Goal: Information Seeking & Learning: Learn about a topic

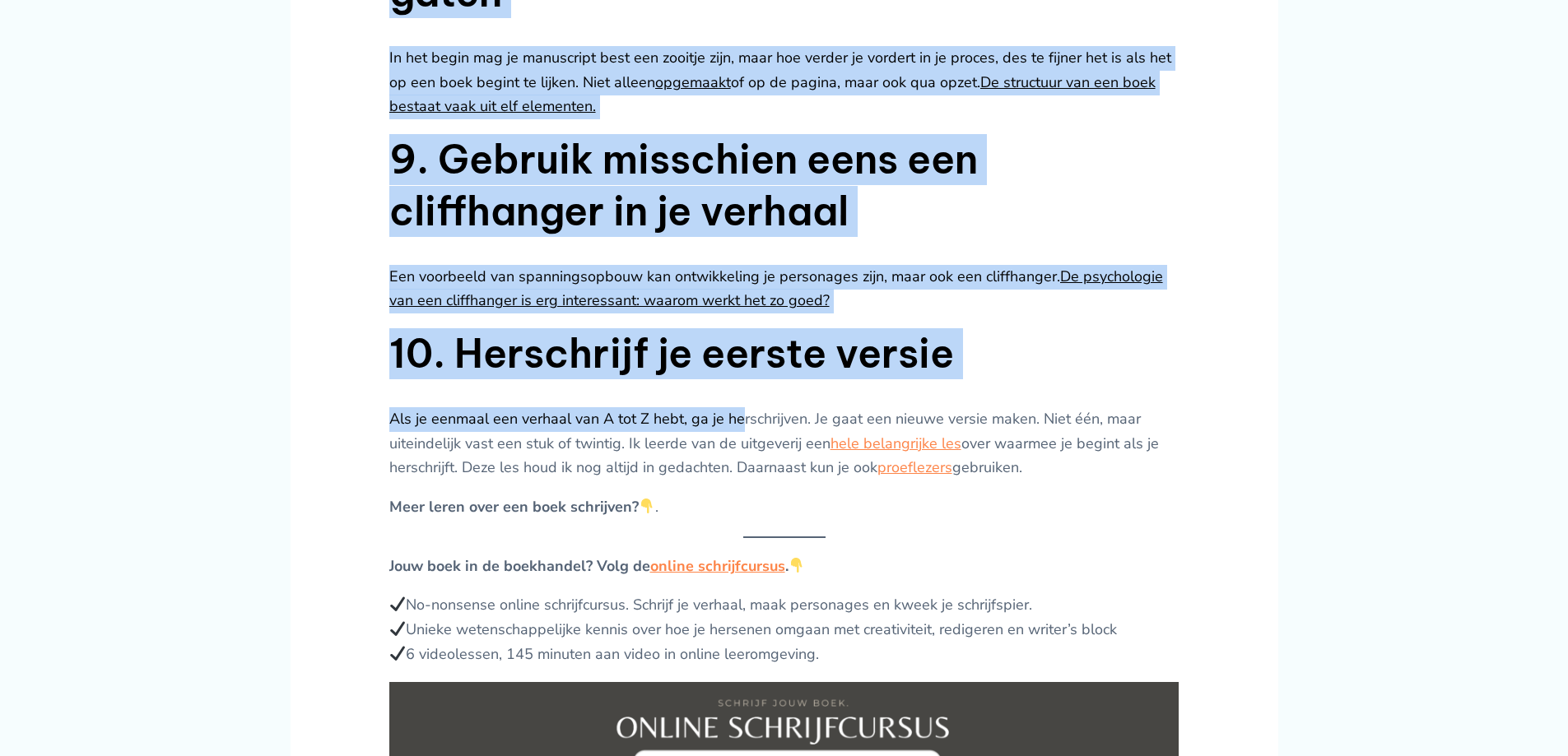
scroll to position [2303, 0]
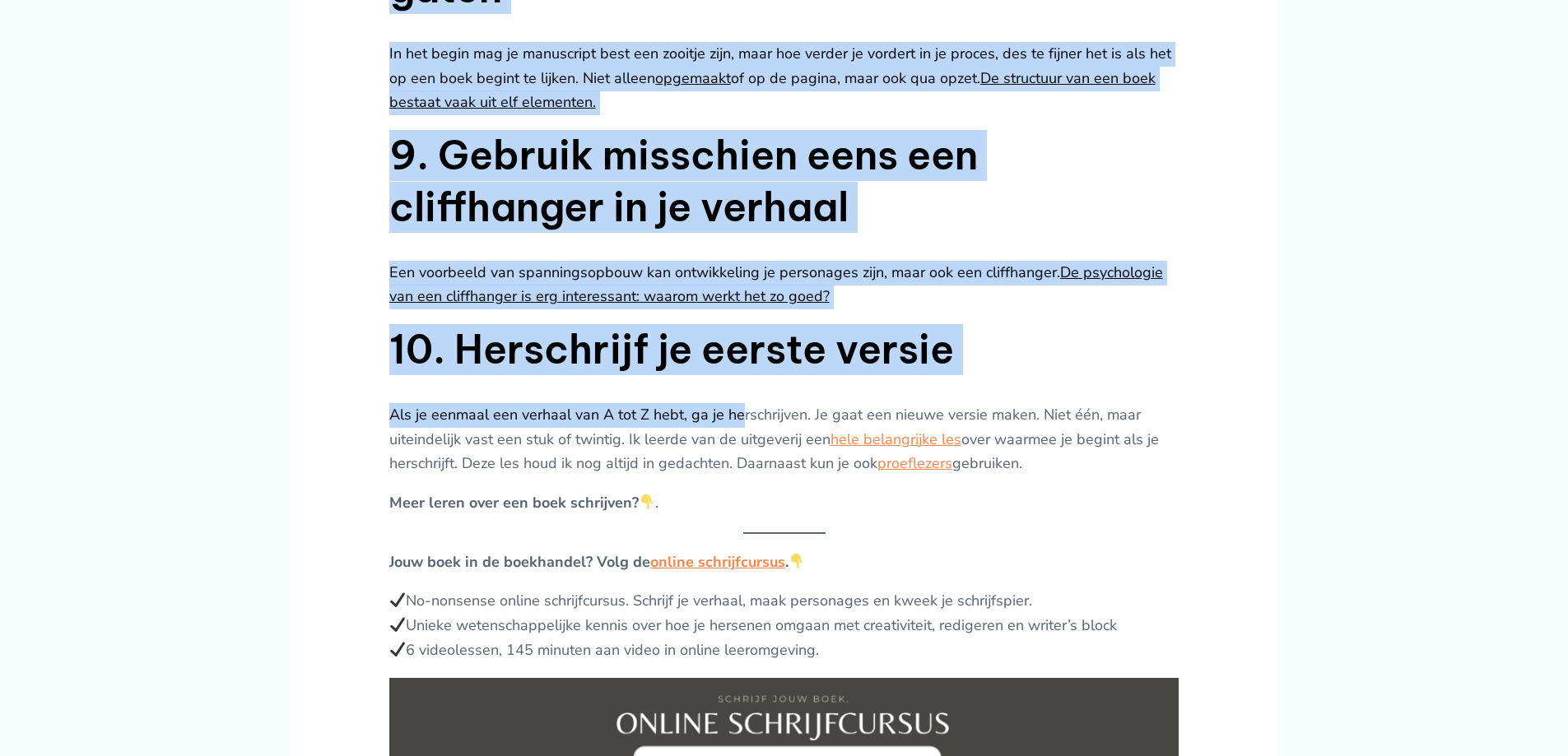
drag, startPoint x: 387, startPoint y: 144, endPoint x: 1048, endPoint y: 360, distance: 695.4
click at [1048, 360] on article "Een boek schrijven is een gigantisch project. Sommige mensen denken dat je bij …" at bounding box center [784, 138] width 988 height 3621
copy div "Lor ipsu dolorsita co adi elitseddoe tempori. Utlabor etdolo magnaa eni ad min …"
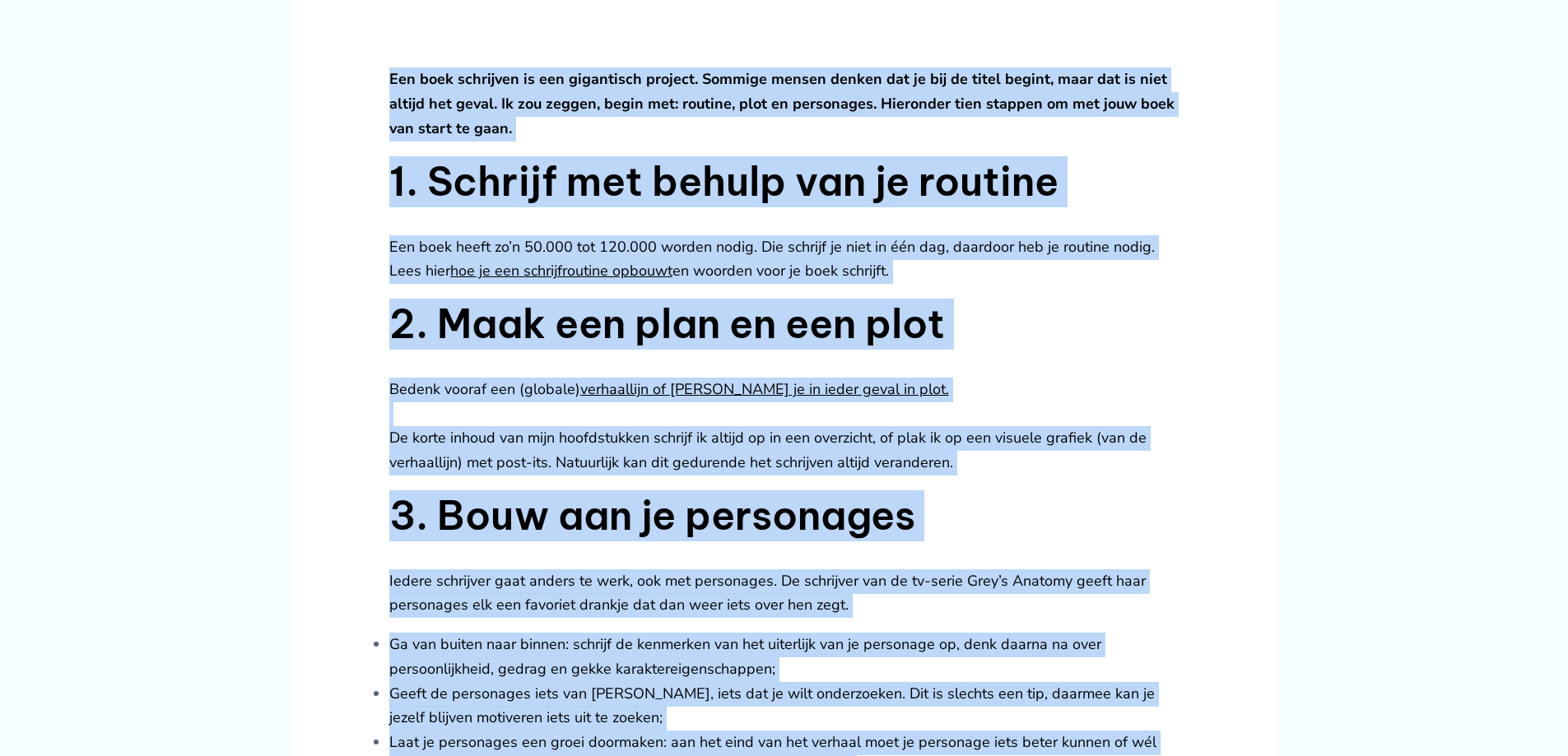
scroll to position [575, 0]
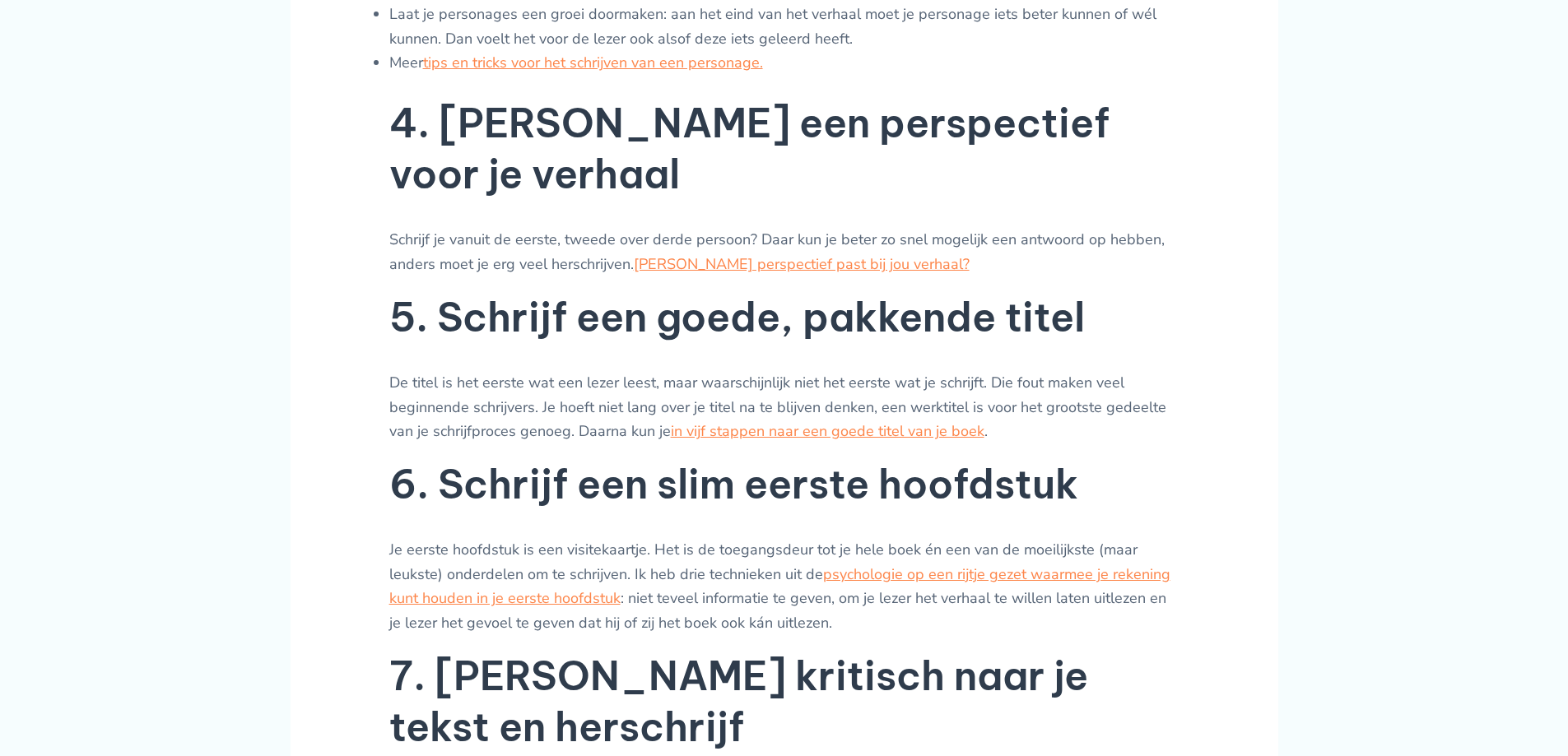
scroll to position [1398, 0]
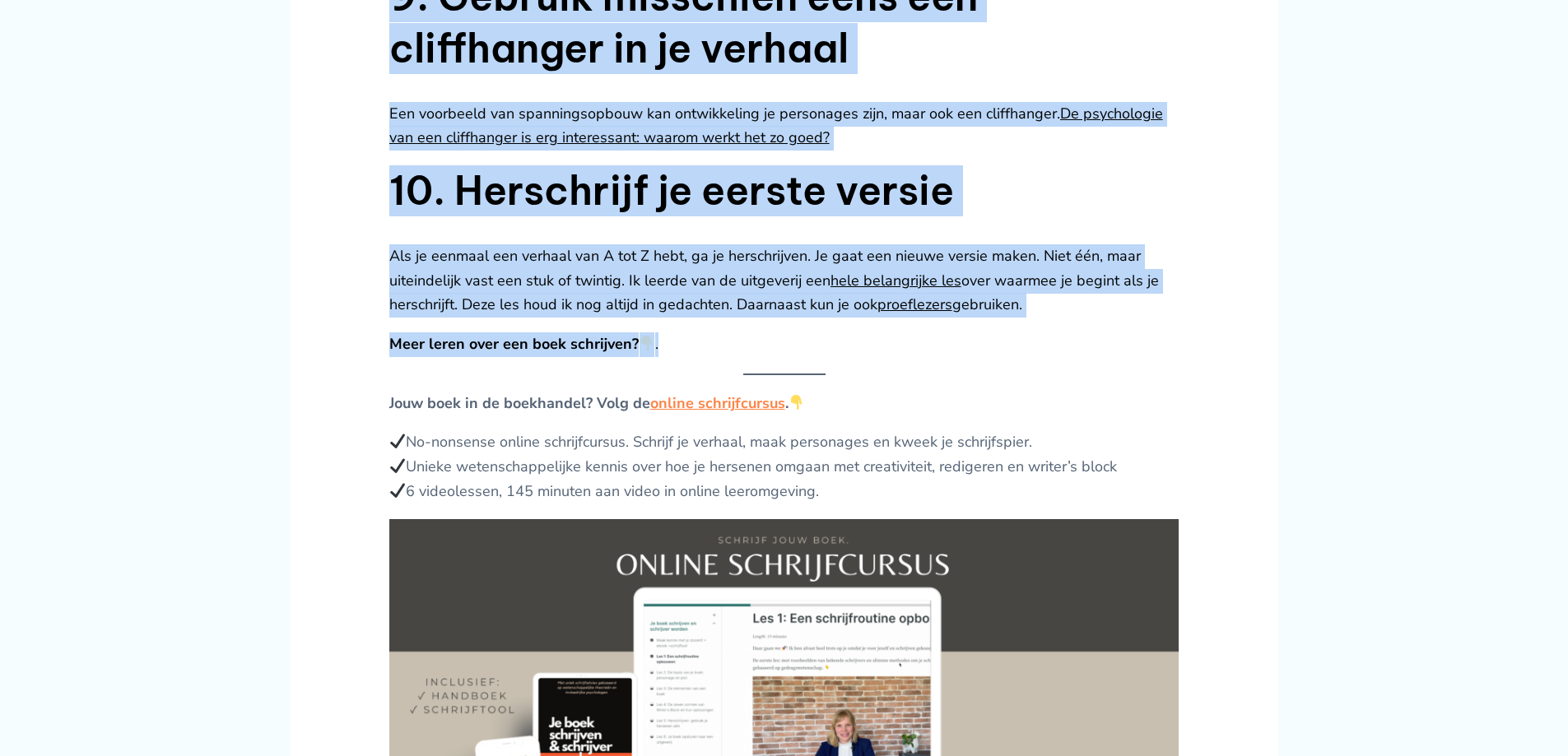
scroll to position [2468, 0]
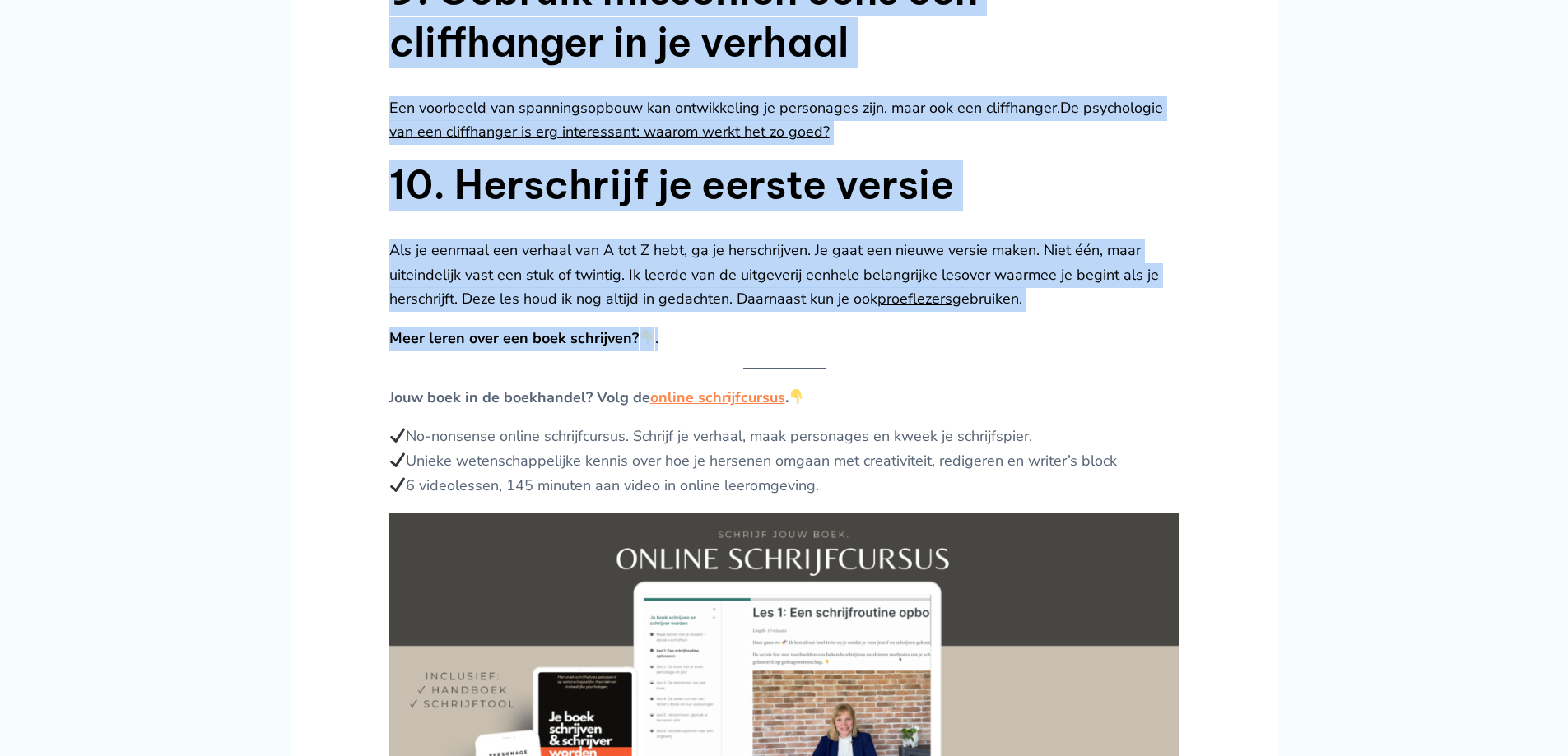
drag, startPoint x: 392, startPoint y: 145, endPoint x: 1048, endPoint y: 191, distance: 657.6
copy div "Lor ipsu dolorsita co adi elitseddoe tempori. Utlabor etdolo magnaa eni ad min …"
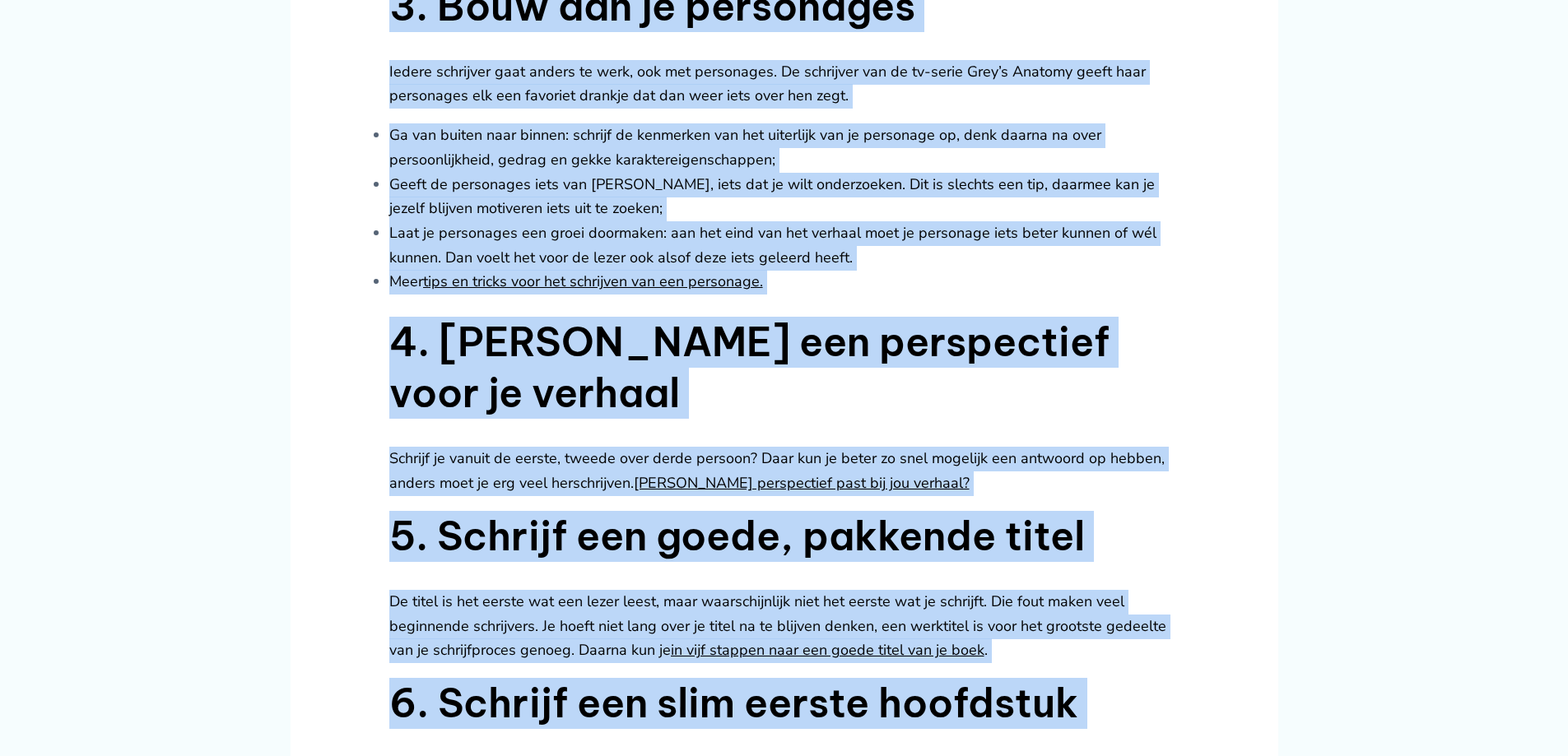
scroll to position [823, 0]
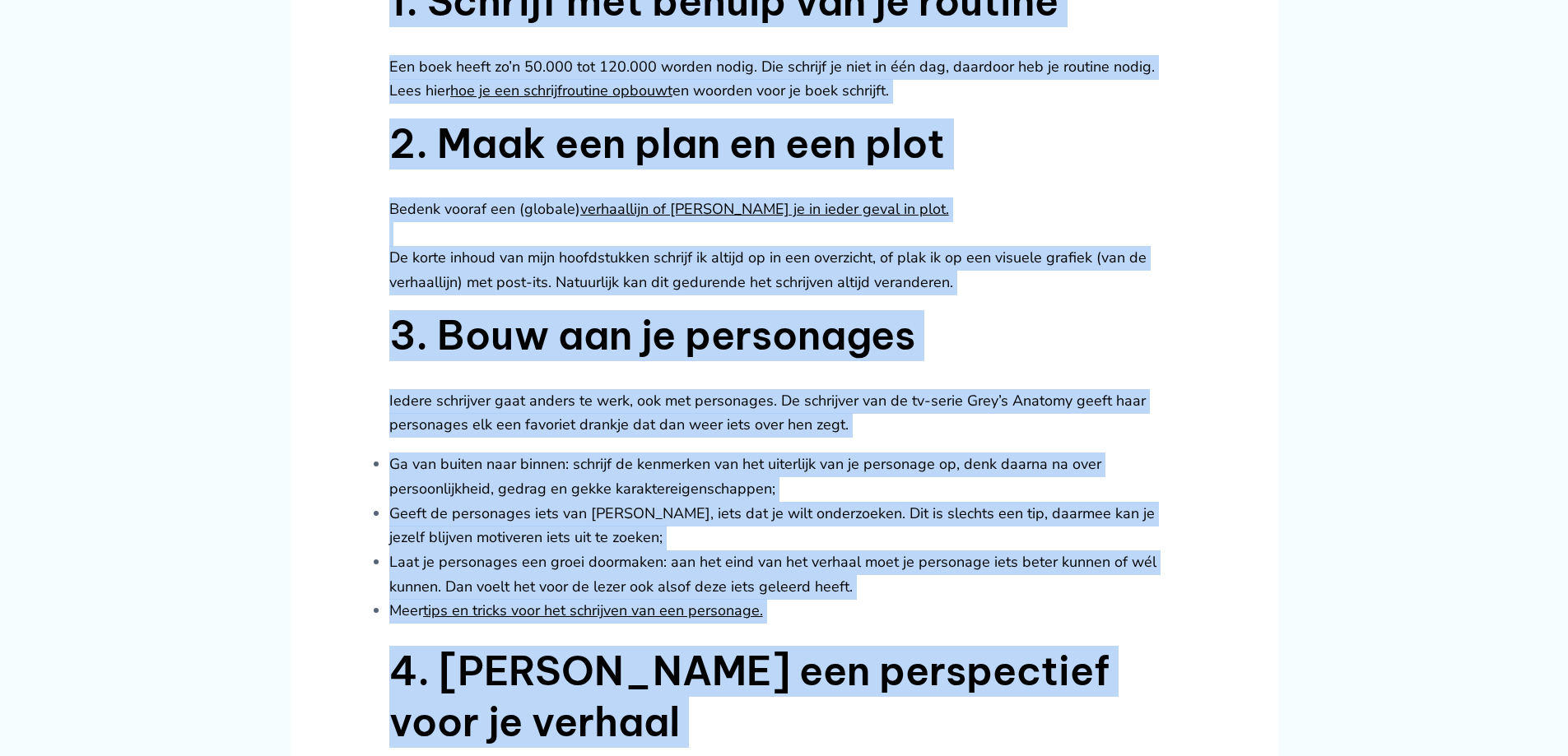
click at [977, 151] on h2 "2. Maak een plan en een plot" at bounding box center [784, 143] width 790 height 51
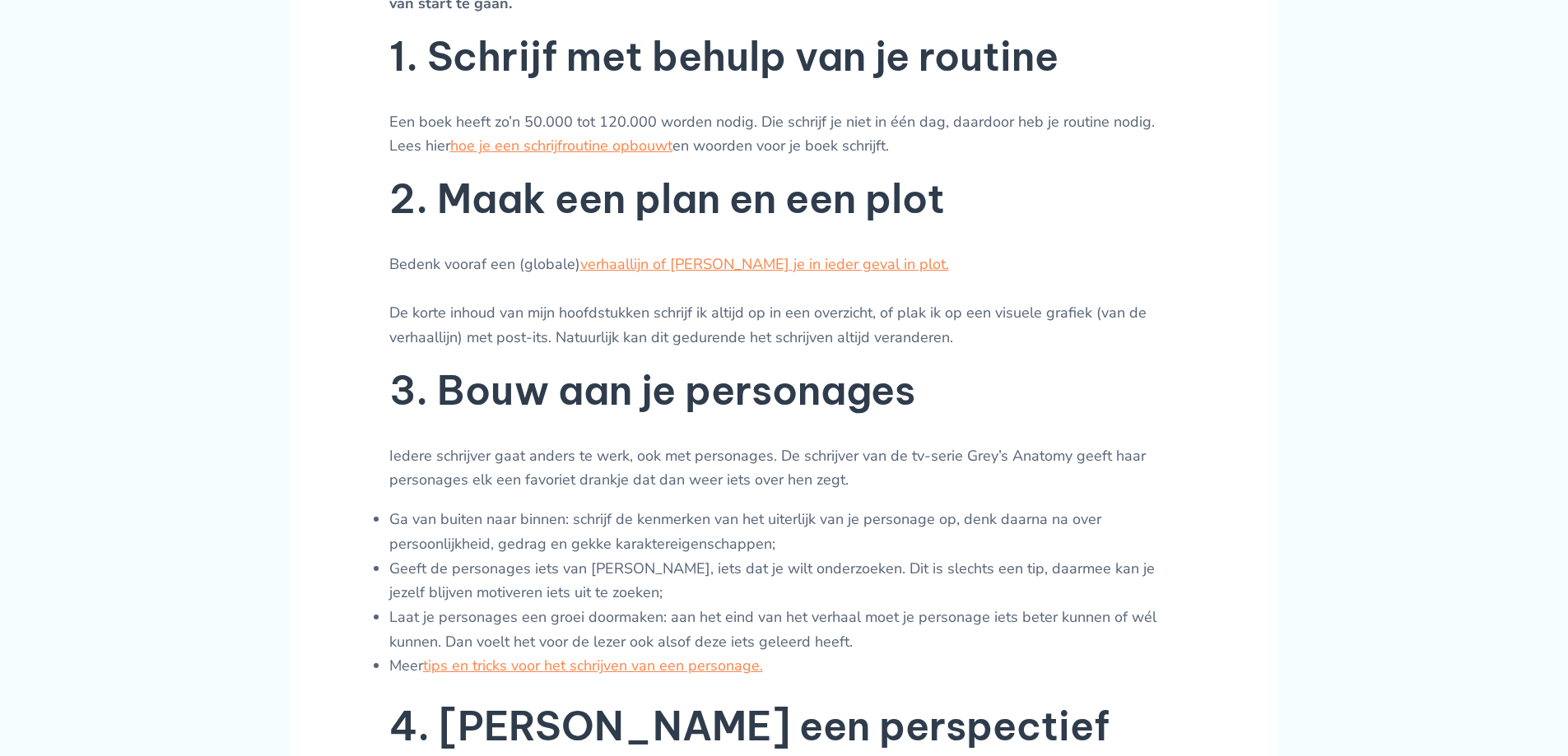
scroll to position [741, 0]
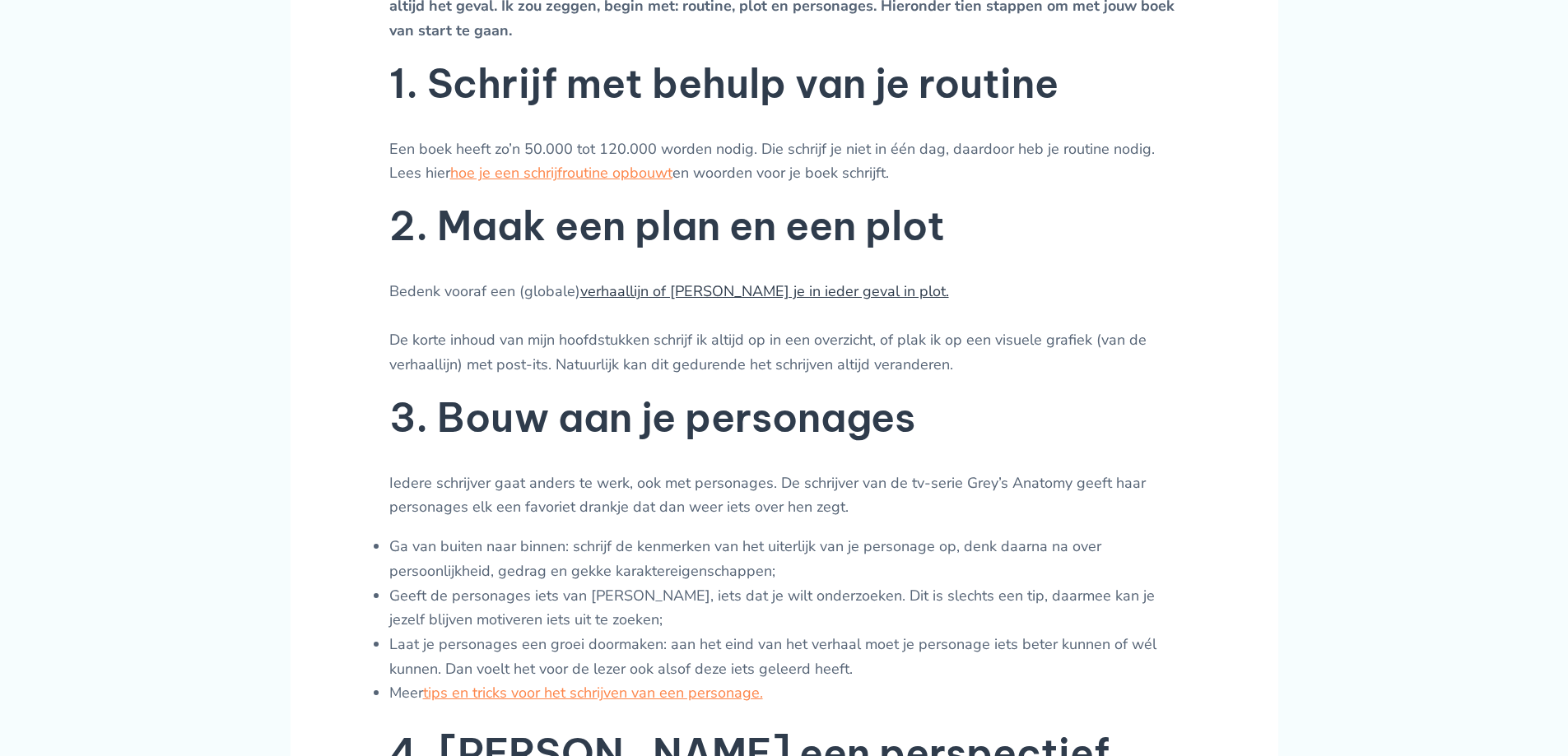
click at [824, 300] on link "verhaallijn of [PERSON_NAME] je in ieder geval in plot." at bounding box center [765, 291] width 369 height 20
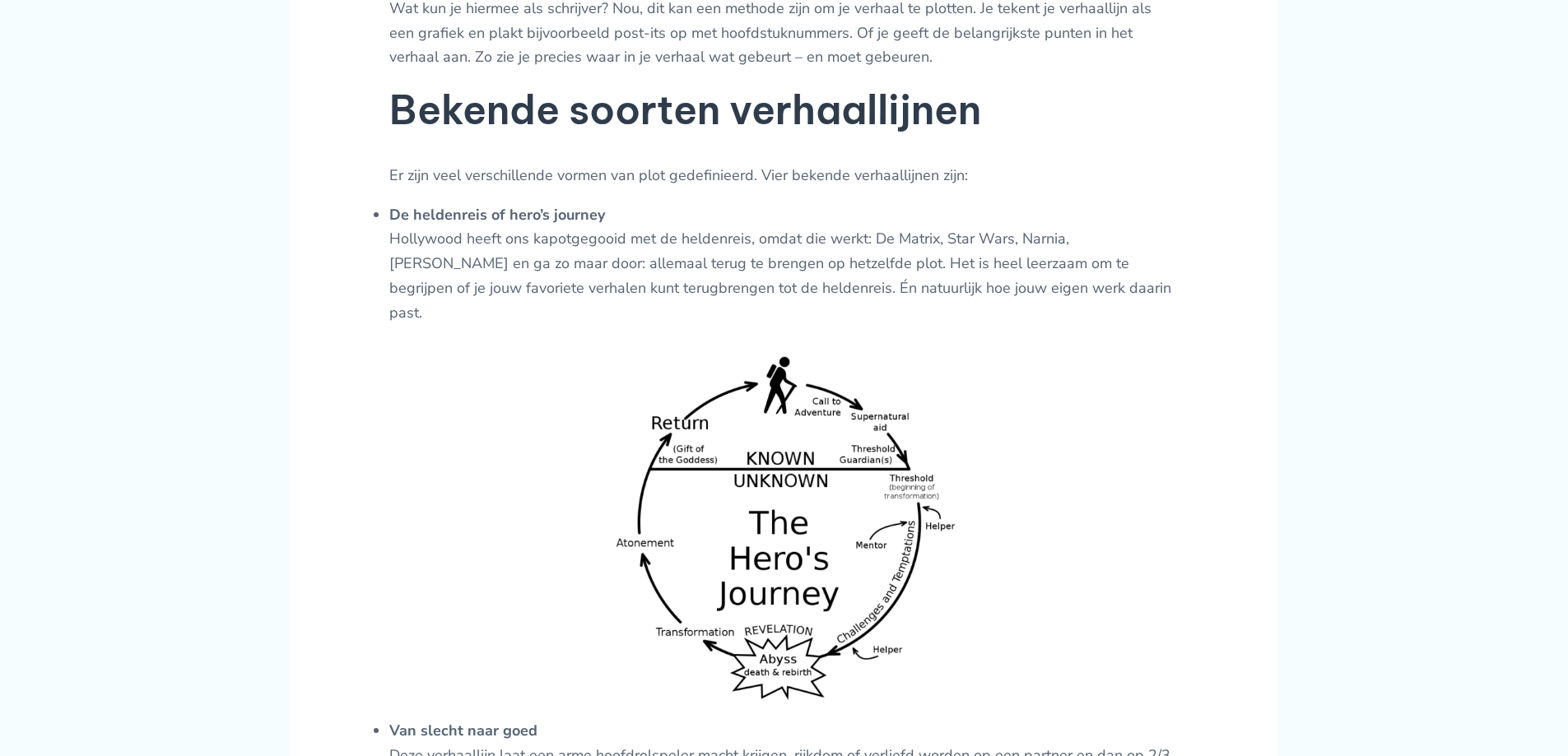
scroll to position [1645, 0]
